Goal: Task Accomplishment & Management: Complete application form

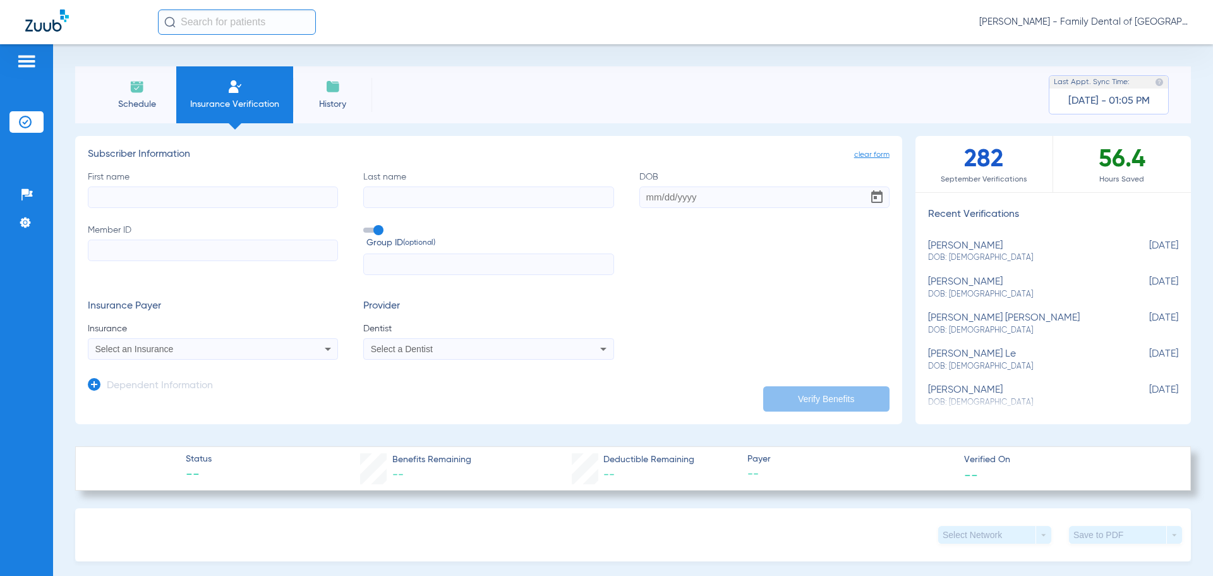
click at [268, 192] on input "First name" at bounding box center [213, 196] width 250 height 21
type input "S"
type input "[PERSON_NAME]"
click at [390, 193] on input "Last name" at bounding box center [488, 196] width 250 height 21
type input "Sughayer"
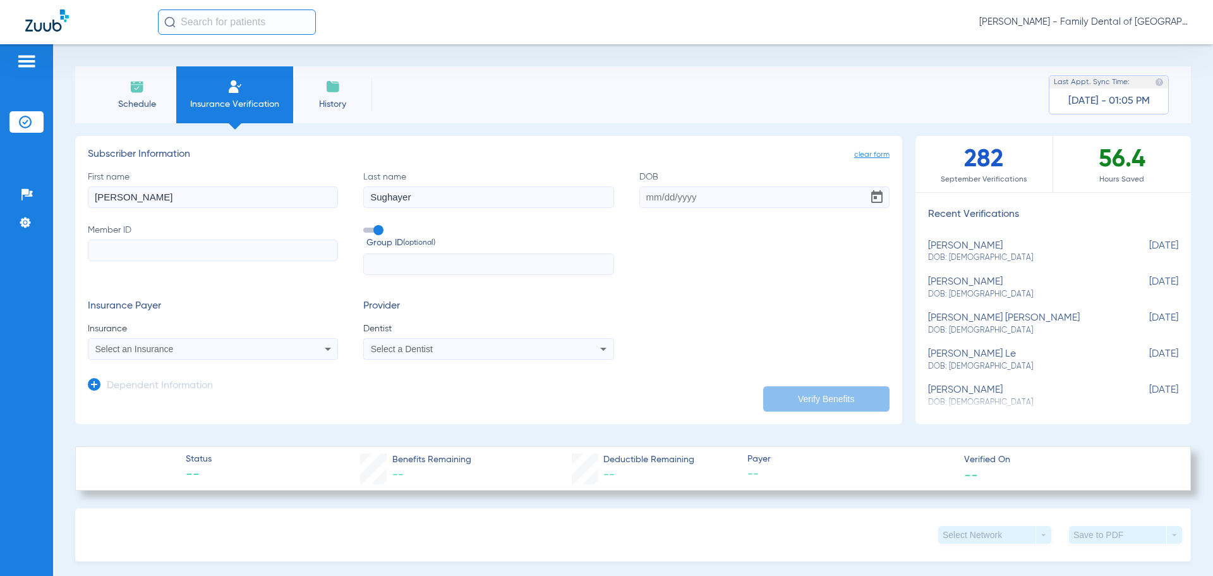
click at [651, 187] on input "DOB" at bounding box center [764, 196] width 250 height 21
type input "[DATE]"
click at [275, 253] on input "Member ID" at bounding box center [213, 249] width 250 height 21
type input "0126287"
click at [385, 263] on input "text" at bounding box center [488, 263] width 250 height 21
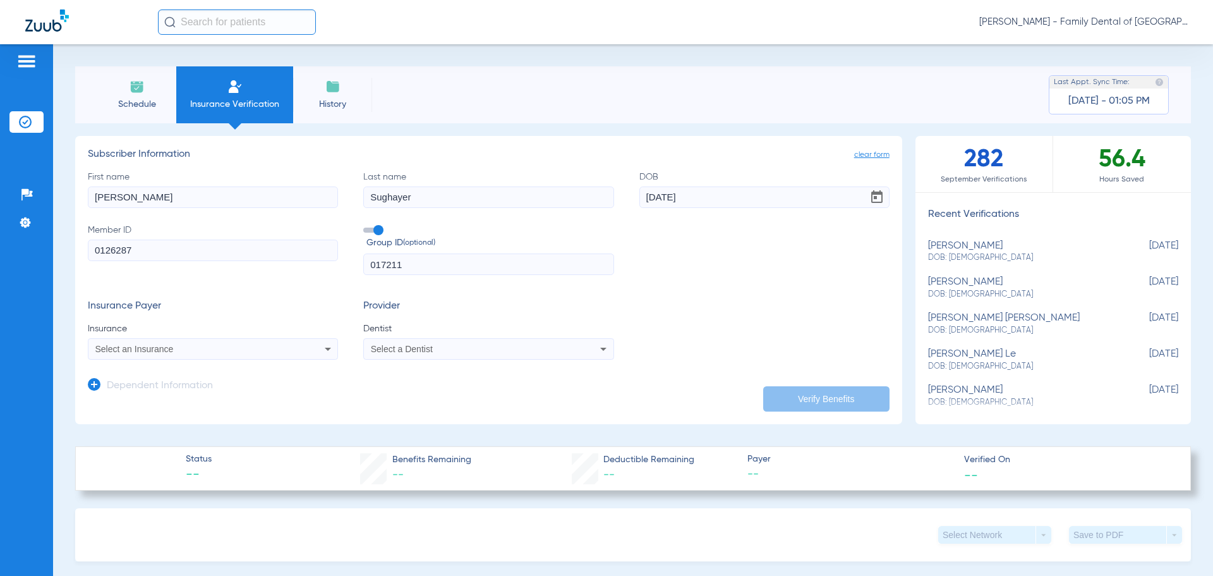
type input "017211"
click at [321, 350] on icon at bounding box center [327, 348] width 15 height 15
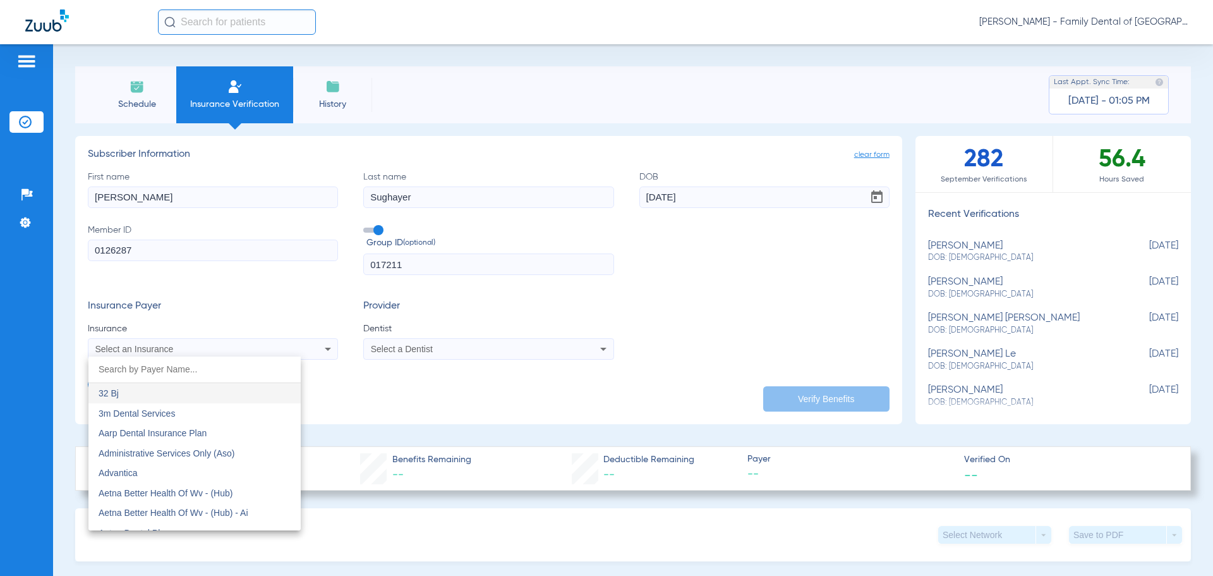
click at [135, 353] on div at bounding box center [606, 288] width 1213 height 576
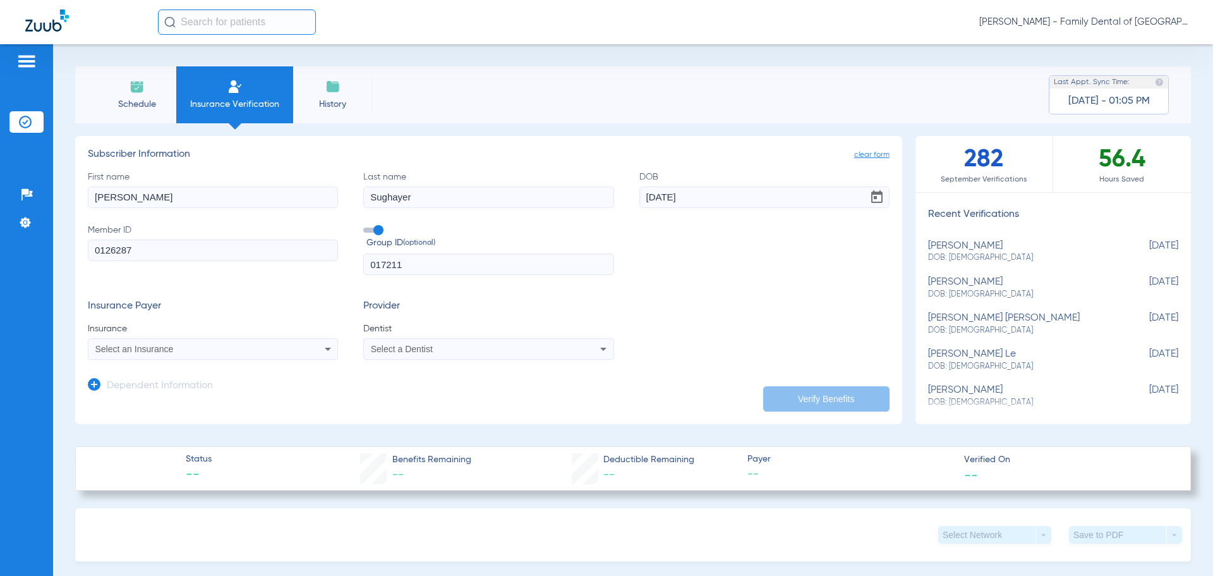
click at [136, 349] on span "Select an Insurance" at bounding box center [134, 349] width 78 height 10
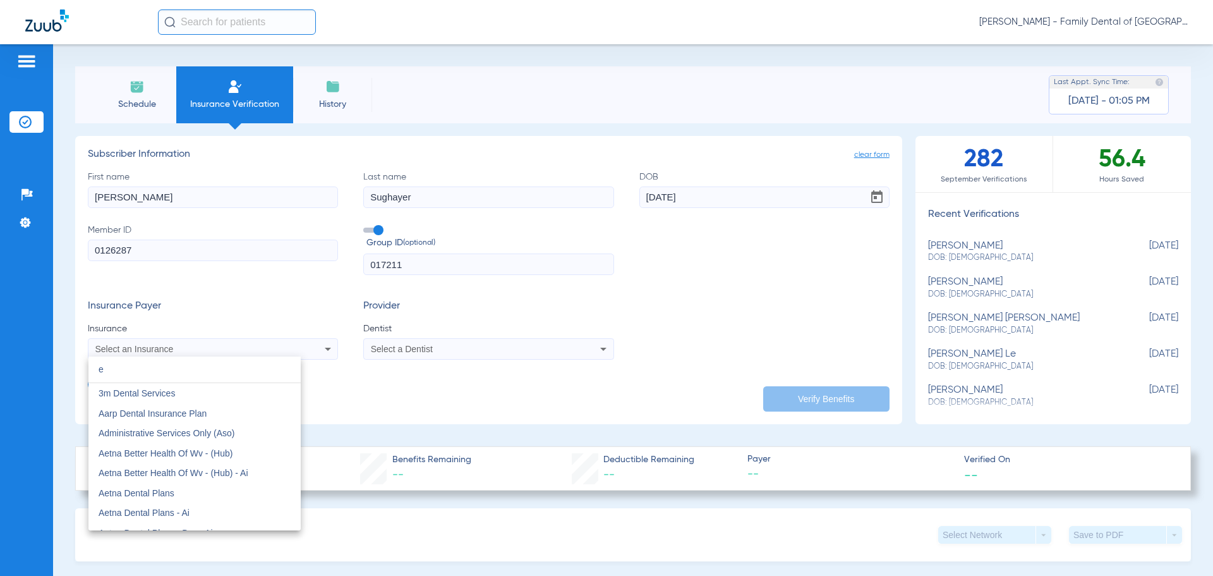
click at [190, 363] on input "e" at bounding box center [194, 369] width 212 height 26
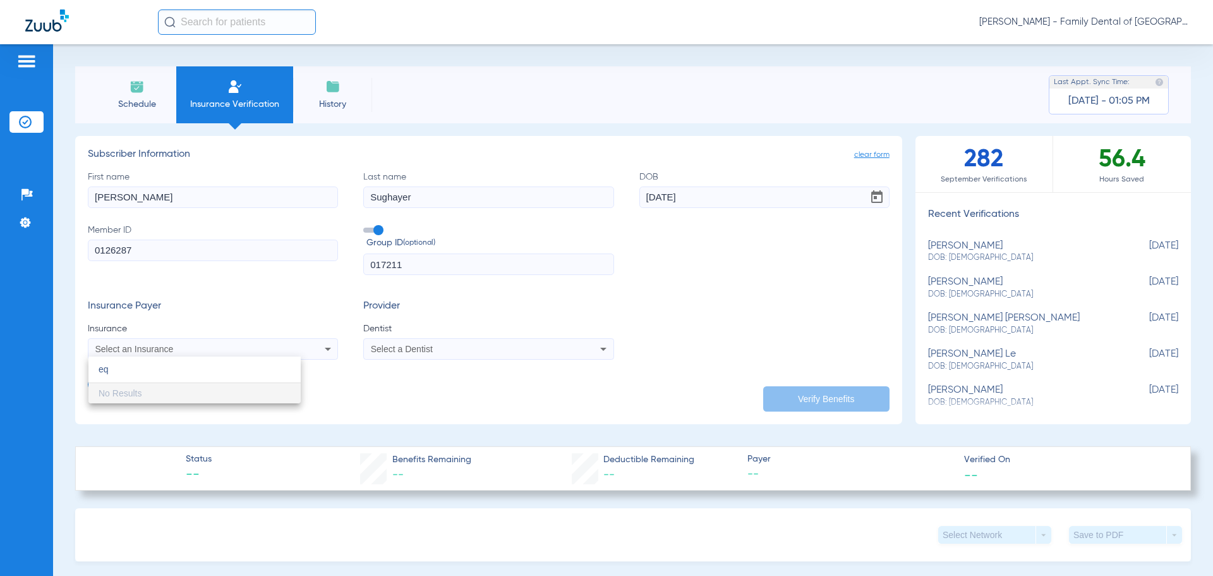
type input "e"
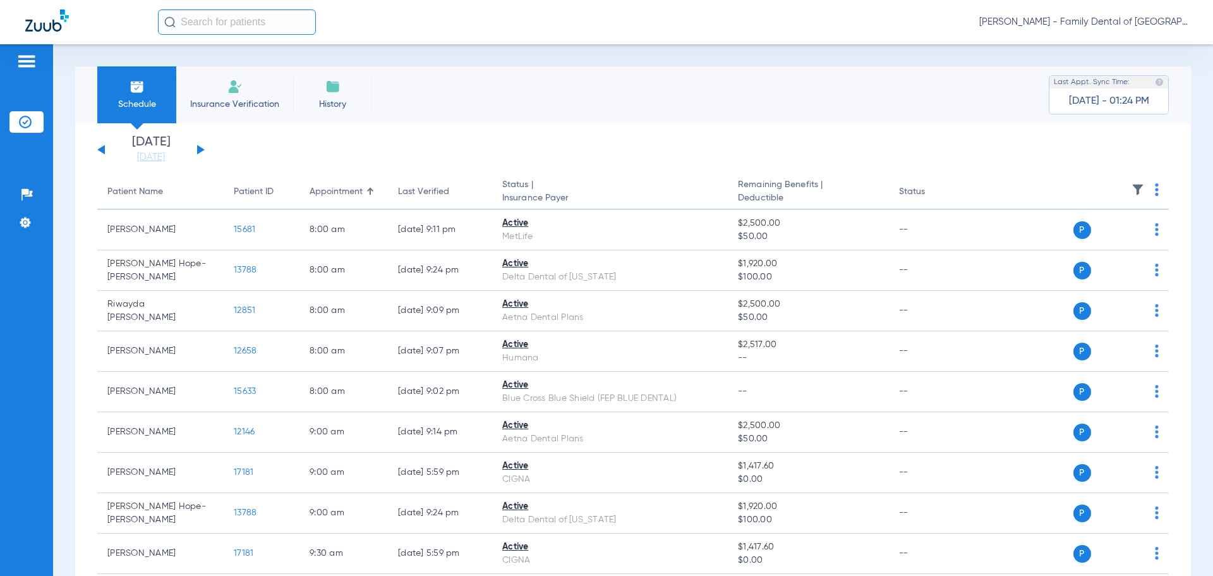
click at [199, 149] on button at bounding box center [201, 149] width 8 height 9
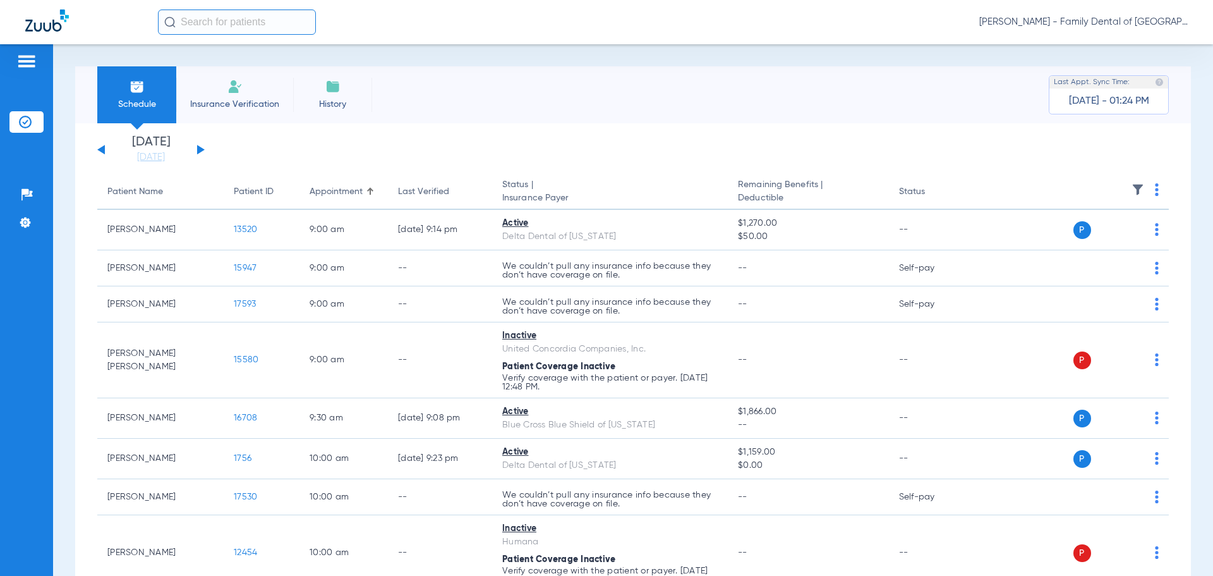
click at [243, 85] on li "Insurance Verification" at bounding box center [234, 94] width 117 height 57
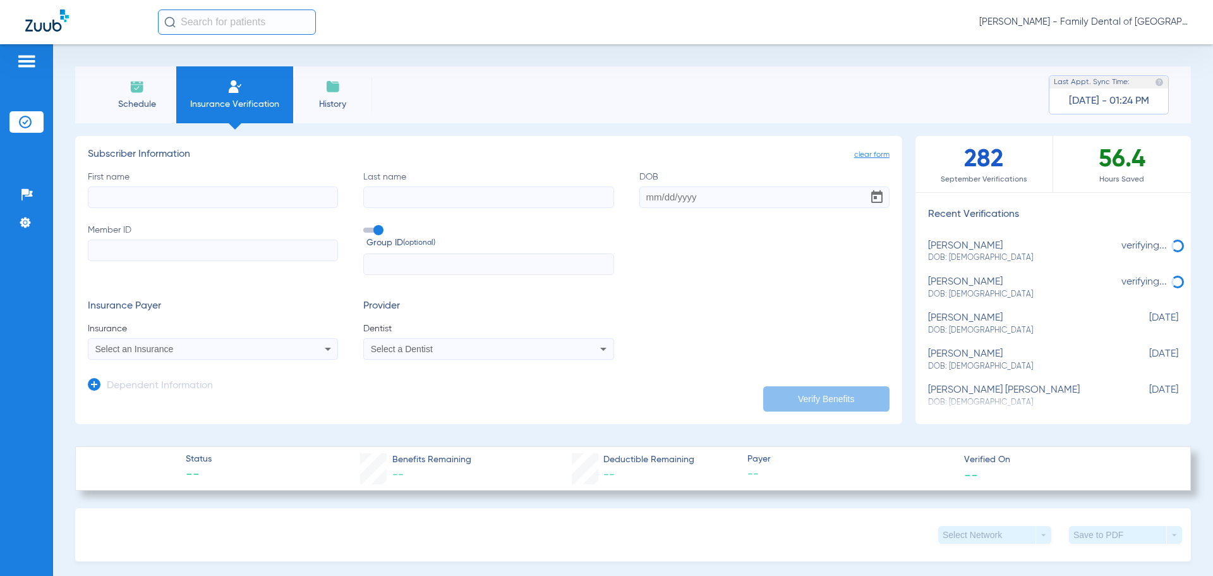
click at [224, 196] on input "First name" at bounding box center [213, 196] width 250 height 21
type input "Pauline"
click at [458, 190] on input "Last name" at bounding box center [488, 196] width 250 height 21
type input "Thain"
click at [644, 192] on input "DOB" at bounding box center [764, 196] width 250 height 21
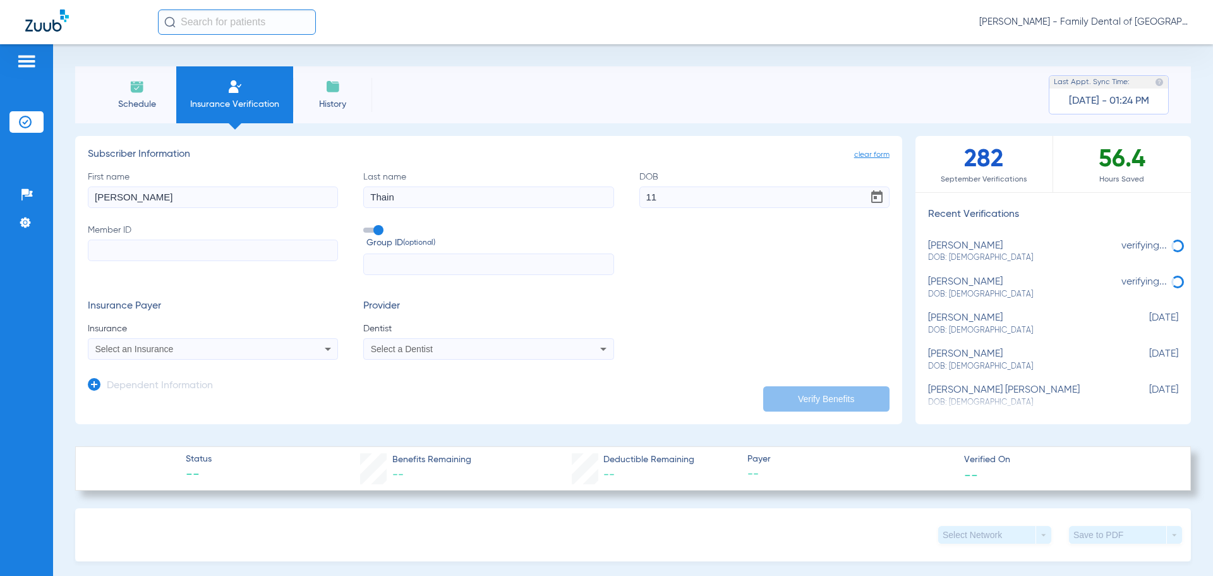
type input "1"
type input "11/14/1961"
click at [228, 250] on input "Member ID" at bounding box center [213, 249] width 250 height 21
paste input "W281027860"
type input "W281027860"
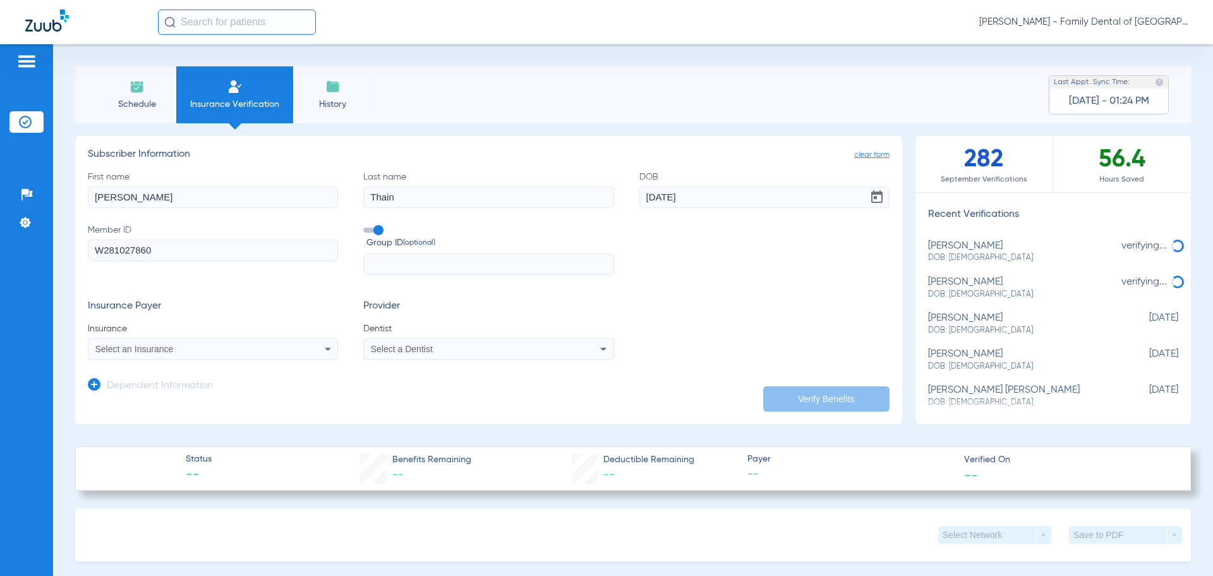
click at [414, 263] on input "text" at bounding box center [488, 263] width 250 height 21
paste input "186316-031-00001"
type input "186316-031-00001"
click at [322, 346] on icon at bounding box center [327, 348] width 15 height 15
